Goal: Find specific page/section: Find specific page/section

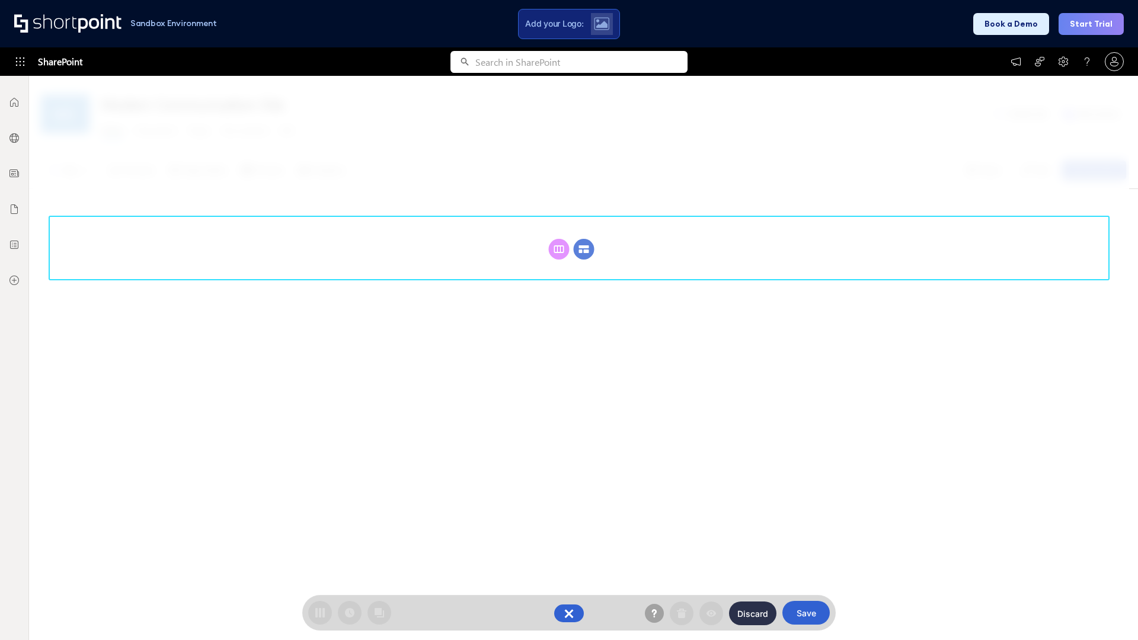
scroll to position [163, 0]
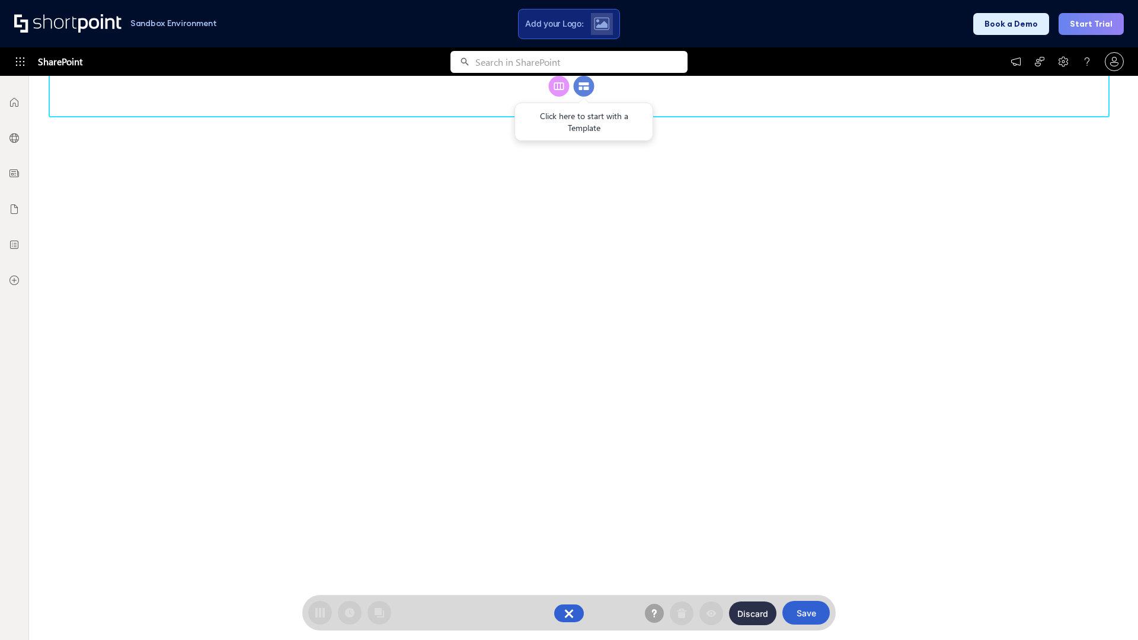
click at [584, 97] on circle at bounding box center [584, 86] width 21 height 21
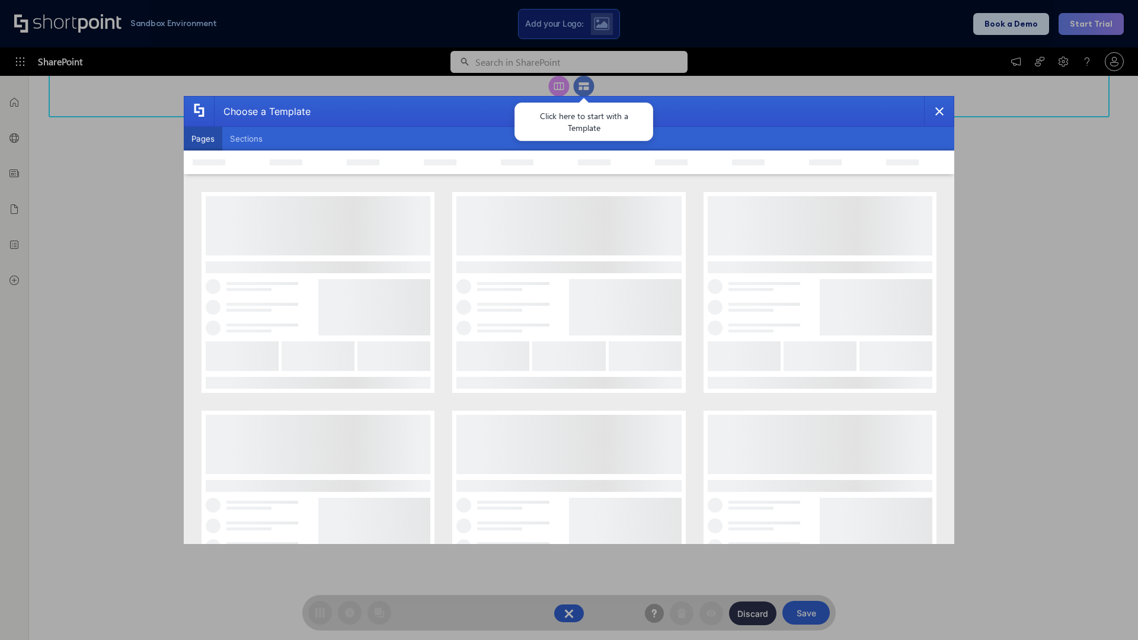
scroll to position [0, 0]
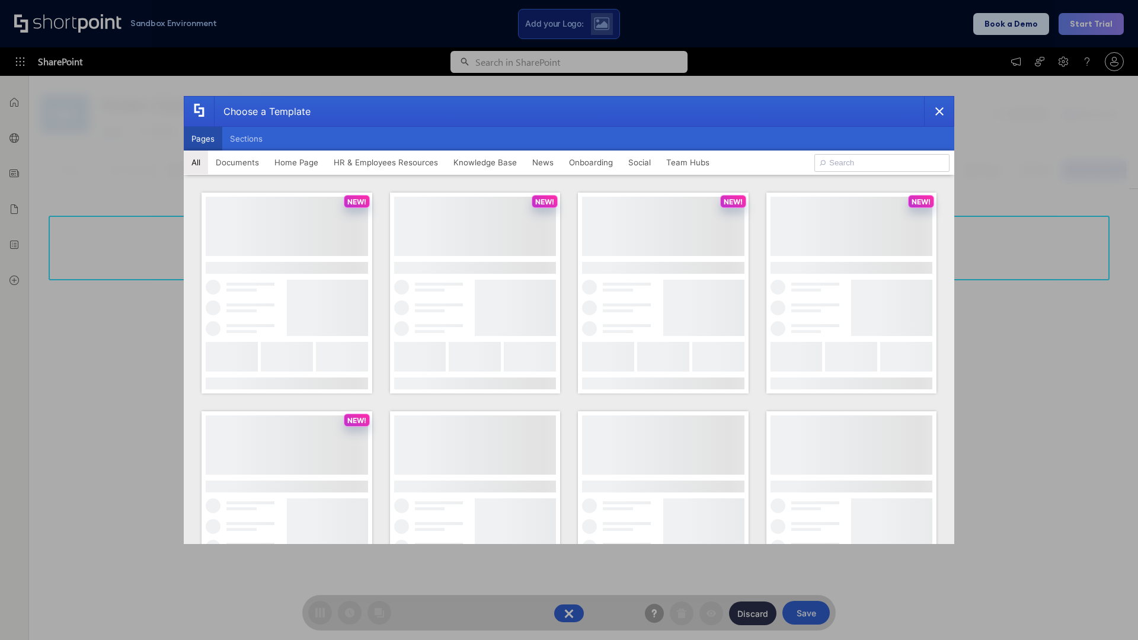
click at [203, 139] on button "Pages" at bounding box center [203, 139] width 39 height 24
type input "Intranet Layout 2"
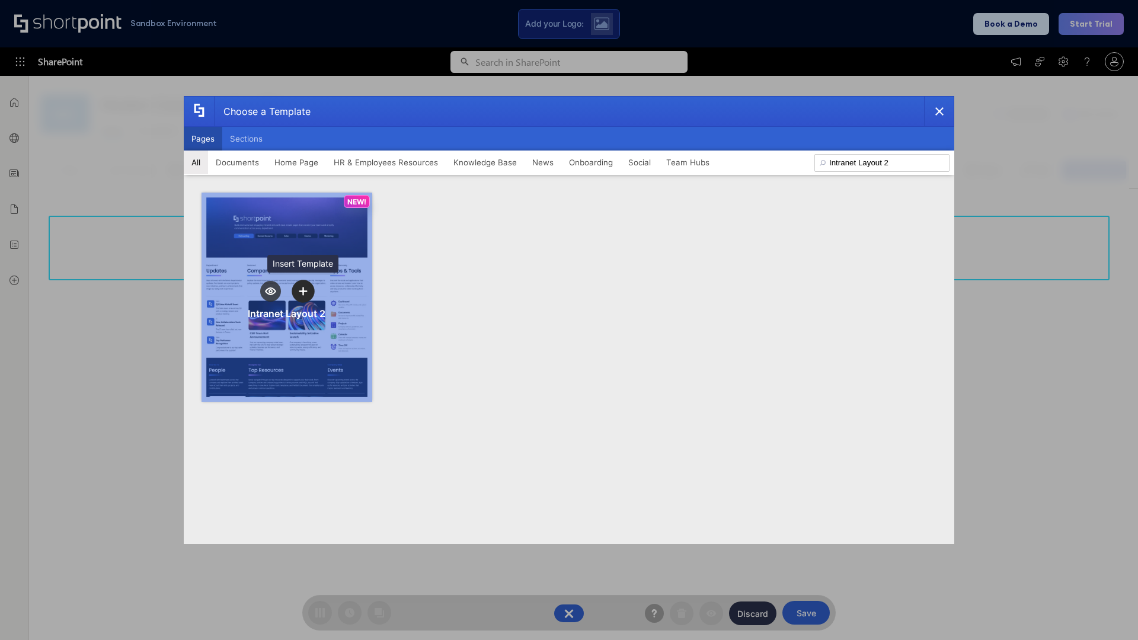
click at [303, 291] on icon "template selector" at bounding box center [303, 291] width 8 height 8
